Goal: Complete application form

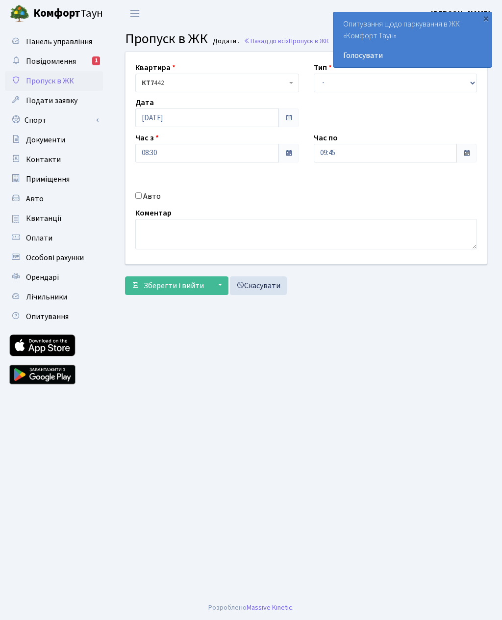
click at [141, 199] on input "Авто" at bounding box center [138, 195] width 6 height 6
checkbox input "true"
click at [355, 190] on input "text" at bounding box center [396, 188] width 164 height 19
paste input "[DEMOGRAPHIC_DATA]"
type input "[DEMOGRAPHIC_DATA]"
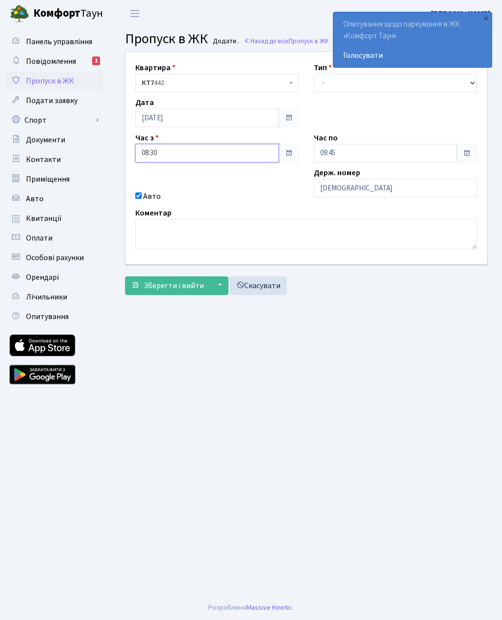
click at [240, 154] on input "08:30" at bounding box center [207, 153] width 144 height 19
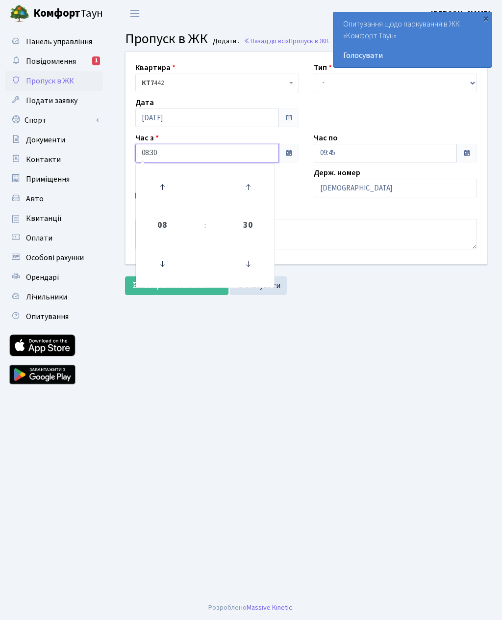
click at [165, 189] on icon at bounding box center [162, 187] width 26 height 26
click at [165, 184] on icon at bounding box center [162, 187] width 26 height 26
type input "11:30"
click at [401, 151] on input "09:45" at bounding box center [386, 153] width 144 height 19
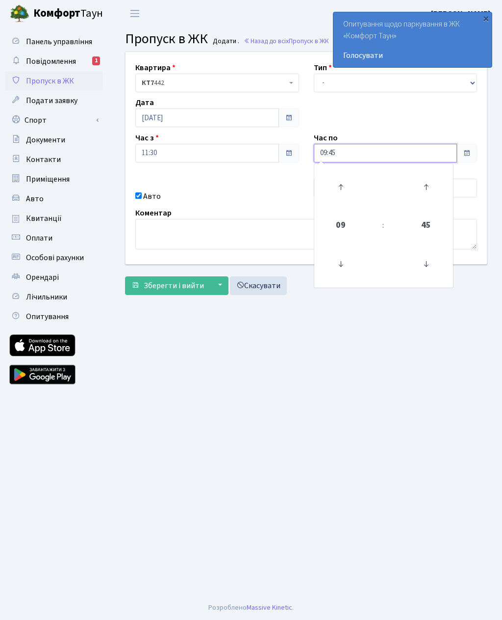
click at [340, 185] on icon at bounding box center [341, 187] width 26 height 26
click at [338, 186] on icon at bounding box center [341, 187] width 26 height 26
click at [340, 183] on icon at bounding box center [341, 187] width 26 height 26
click at [338, 188] on icon at bounding box center [341, 187] width 26 height 26
click at [337, 189] on icon at bounding box center [341, 187] width 26 height 26
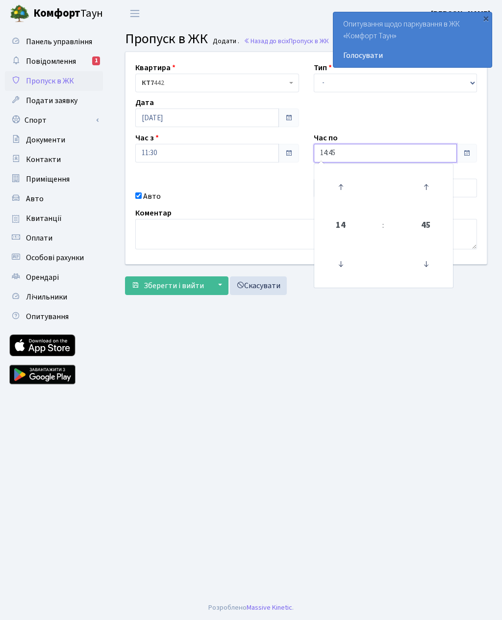
click at [340, 181] on icon at bounding box center [341, 187] width 26 height 26
click at [340, 178] on icon at bounding box center [341, 187] width 26 height 26
click at [343, 260] on icon at bounding box center [341, 264] width 26 height 26
type input "15:45"
click at [277, 372] on main "Admin Пропуск в ЖК Додати Пропуск в ЖК Додати . Назад до всіх Пропуск в ЖК Квар…" at bounding box center [306, 311] width 392 height 568
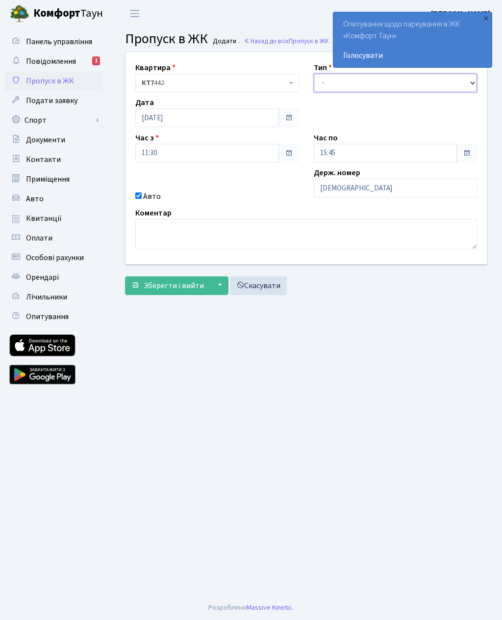
click at [346, 83] on select "- Доставка Таксі Гості Сервіс" at bounding box center [396, 83] width 164 height 19
select select "3"
click at [157, 288] on span "Зберегти і вийти" at bounding box center [174, 285] width 60 height 11
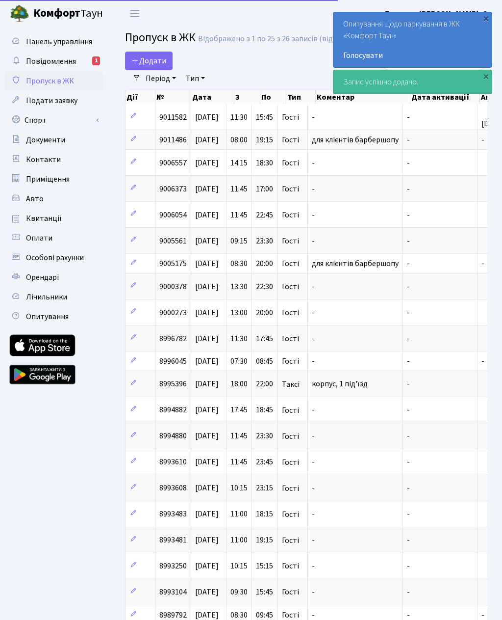
select select "25"
